Goal: Task Accomplishment & Management: Complete application form

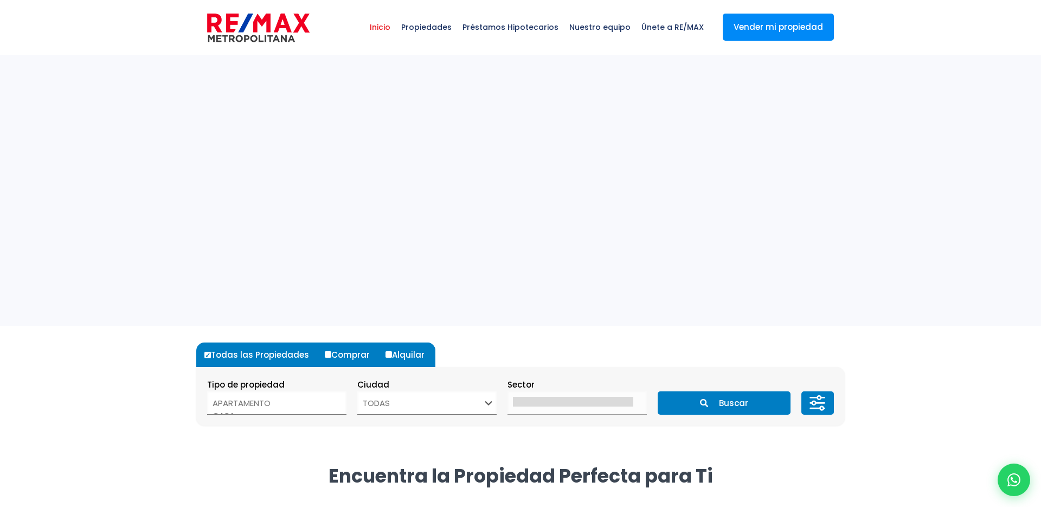
select select
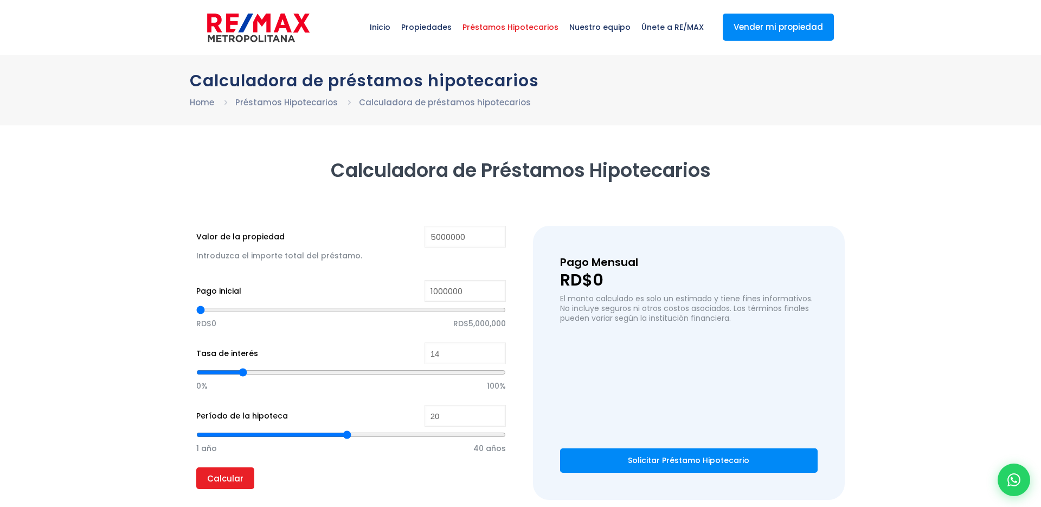
type input "5,000,000"
type input "1,000,000"
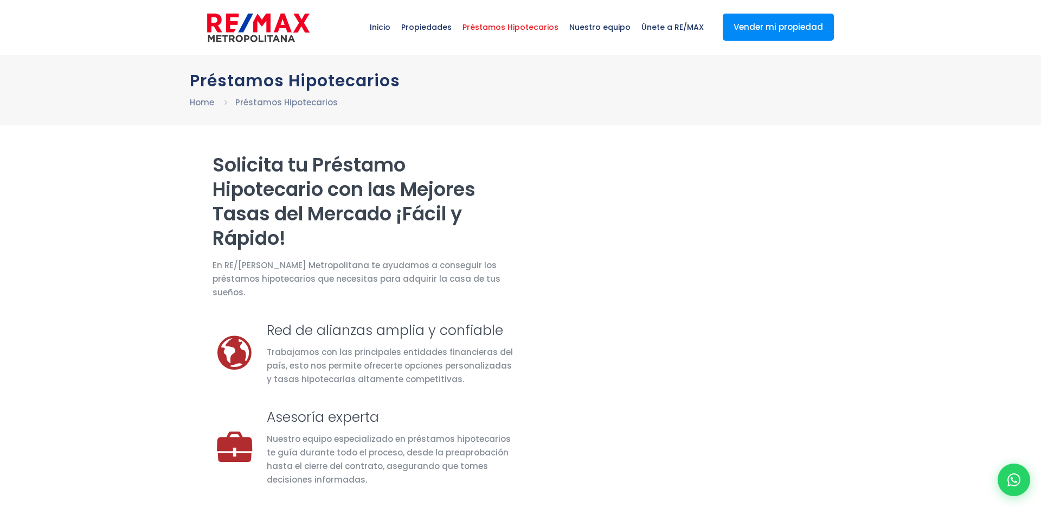
select select "DO"
